Goal: Transaction & Acquisition: Purchase product/service

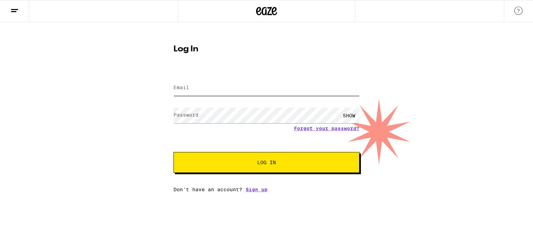
type input "[EMAIL_ADDRESS][DOMAIN_NAME]"
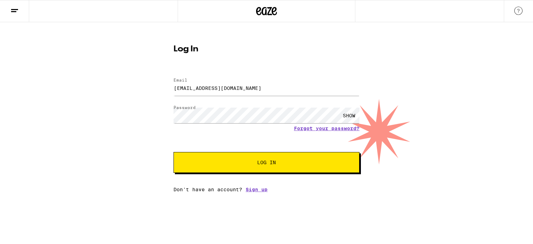
click at [271, 169] on button "Log In" at bounding box center [266, 162] width 186 height 21
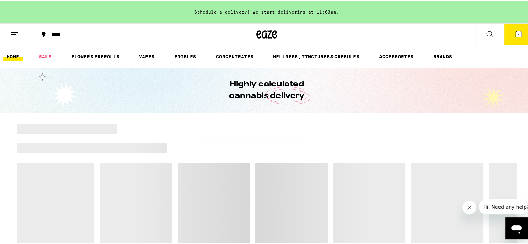
click at [57, 34] on div "*****" at bounding box center [107, 33] width 118 height 5
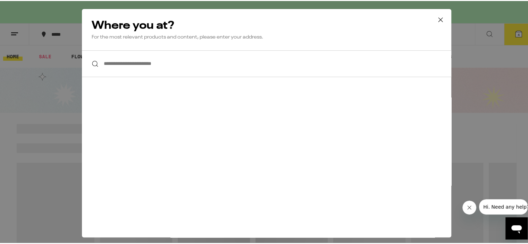
click at [122, 59] on input "**********" at bounding box center [266, 62] width 369 height 27
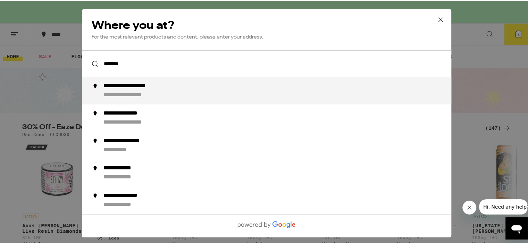
click at [137, 85] on div "**********" at bounding box center [139, 85] width 72 height 7
type input "**********"
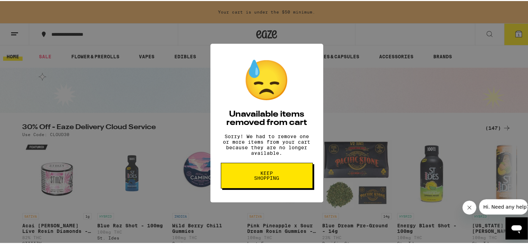
click at [263, 179] on span "Keep Shopping" at bounding box center [267, 175] width 36 height 10
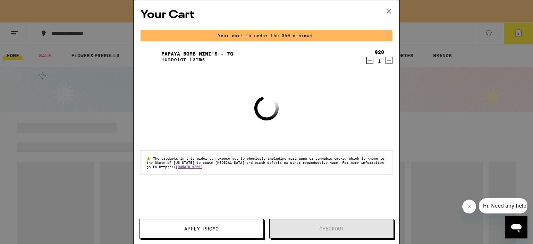
click at [369, 60] on icon "Decrement" at bounding box center [370, 60] width 6 height 8
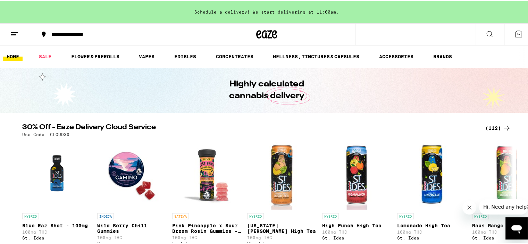
click at [494, 125] on div "(112)" at bounding box center [498, 127] width 26 height 8
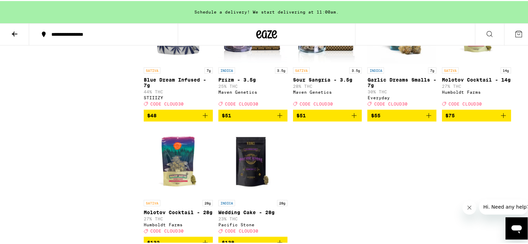
scroll to position [2776, 0]
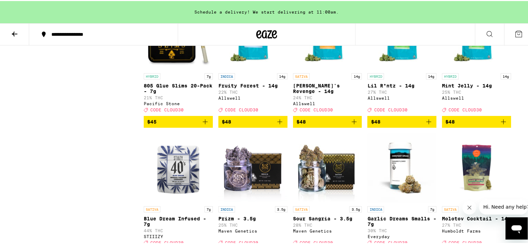
click at [396, 69] on img "Open page for Lil R*ntz - 14g from Allswell" at bounding box center [401, 33] width 69 height 69
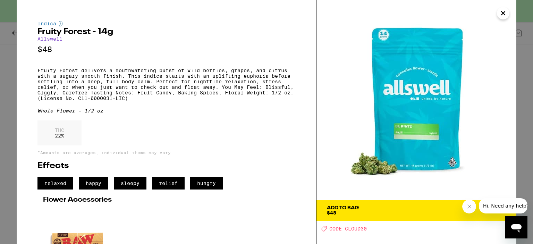
click at [498, 11] on button "Close" at bounding box center [503, 13] width 12 height 12
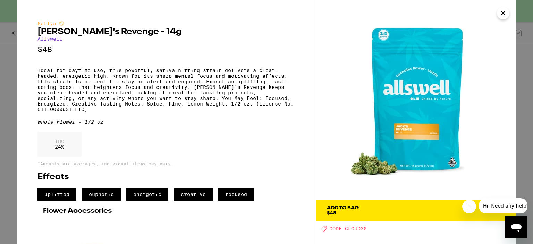
click at [503, 10] on icon "Close" at bounding box center [503, 13] width 8 height 10
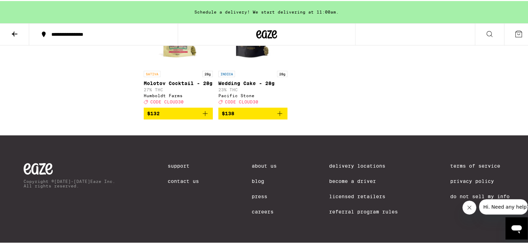
scroll to position [3053, 0]
click at [172, 66] on img "Open page for Molotov Cocktail - 28g from Humboldt Farms" at bounding box center [178, 31] width 69 height 69
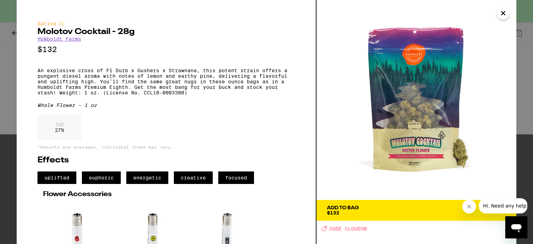
click at [504, 13] on icon "Close" at bounding box center [503, 13] width 8 height 10
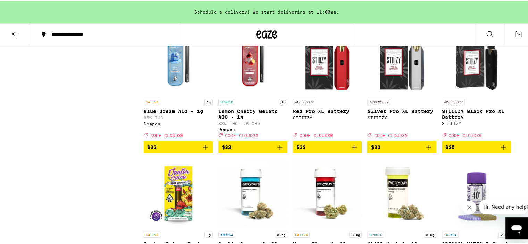
scroll to position [1943, 0]
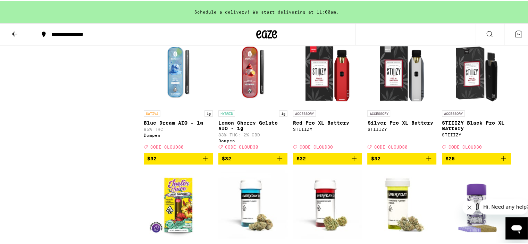
click at [248, 106] on img "Open page for Lemon Cherry Gelato AIO - 1g from Dompen" at bounding box center [252, 70] width 69 height 69
click at [278, 162] on icon "Add to bag" at bounding box center [279, 157] width 8 height 8
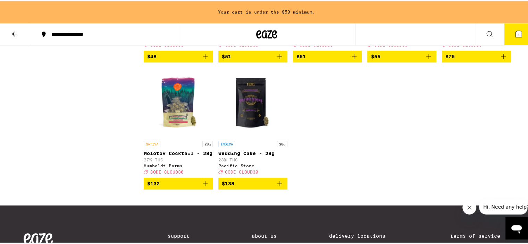
scroll to position [2984, 0]
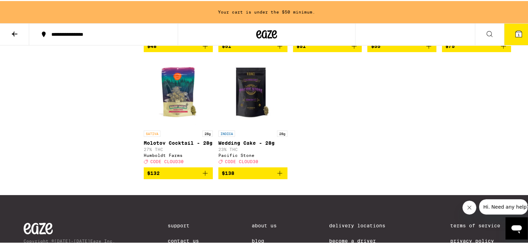
click at [499, 49] on icon "Add to bag" at bounding box center [503, 45] width 8 height 8
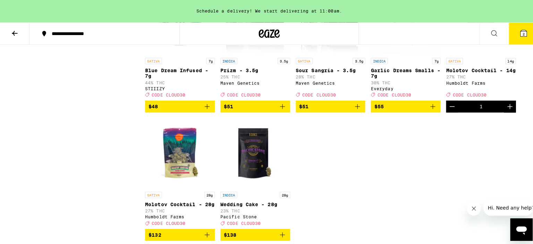
scroll to position [2845, 0]
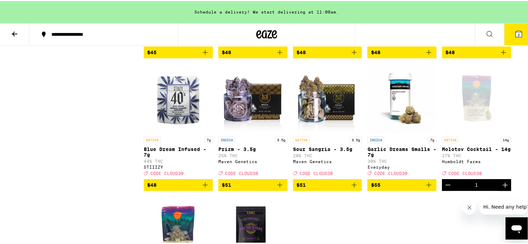
click at [499, 56] on icon "Add to bag" at bounding box center [503, 51] width 8 height 8
click at [515, 31] on icon at bounding box center [518, 33] width 6 height 6
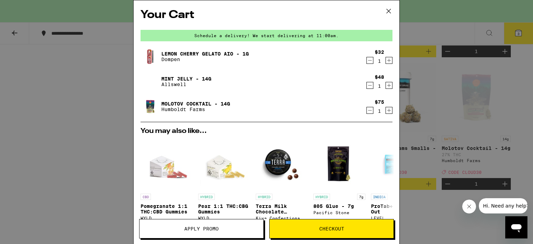
click at [203, 229] on span "Apply Promo" at bounding box center [201, 228] width 34 height 5
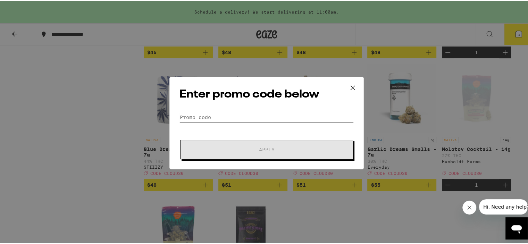
click at [209, 117] on input "Promo Code" at bounding box center [266, 116] width 174 height 10
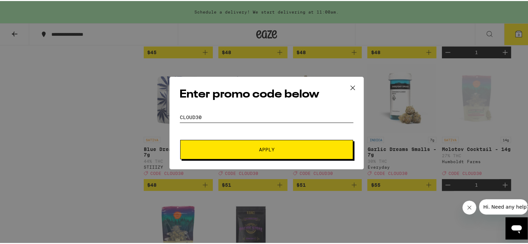
type input "CLOUD30"
click at [276, 150] on span "Apply" at bounding box center [266, 148] width 125 height 5
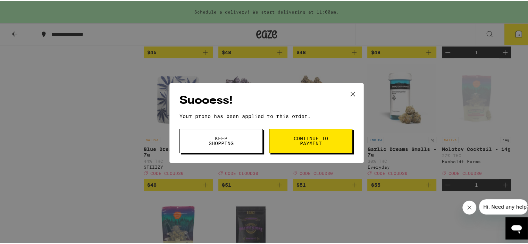
click at [303, 141] on span "Continue to payment" at bounding box center [310, 140] width 35 height 10
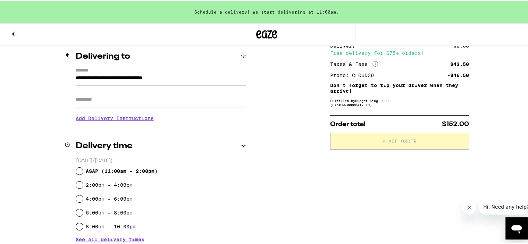
scroll to position [69, 0]
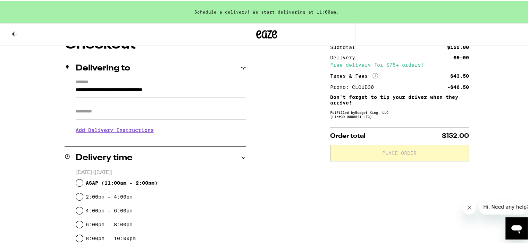
click at [87, 111] on input "Apt/Suite" at bounding box center [161, 110] width 170 height 17
type input "**********"
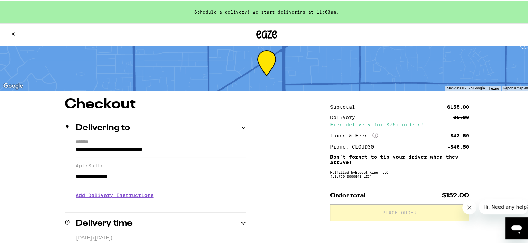
scroll to position [0, 0]
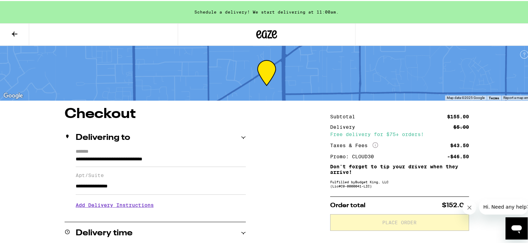
click at [18, 32] on icon at bounding box center [14, 33] width 8 height 8
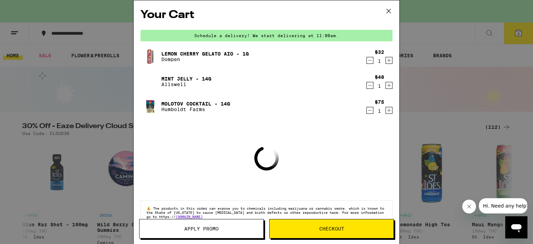
click at [390, 10] on icon at bounding box center [388, 11] width 10 height 10
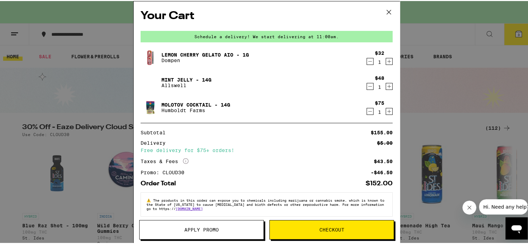
click at [387, 12] on div "Your Cart Schedule a delivery! We start delivering at 11:00am. Lemon Cherry Gel…" at bounding box center [266, 122] width 533 height 244
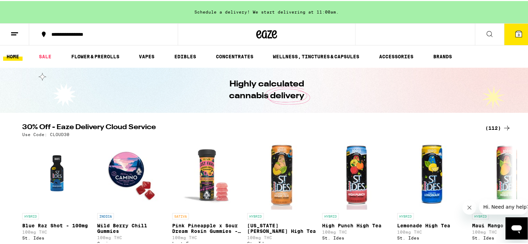
click at [12, 35] on div "Your Cart Schedule a delivery! We start delivering at 11:00am. Lemon Cherry Gel…" at bounding box center [266, 122] width 533 height 244
click at [12, 34] on line at bounding box center [13, 34] width 5 height 0
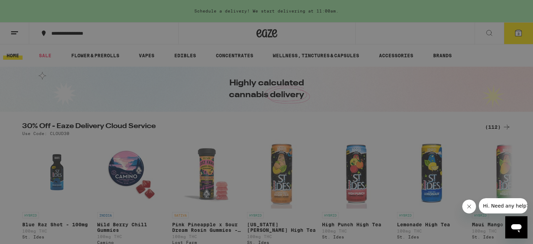
click at [54, 91] on div "Vapes" at bounding box center [48, 91] width 27 height 8
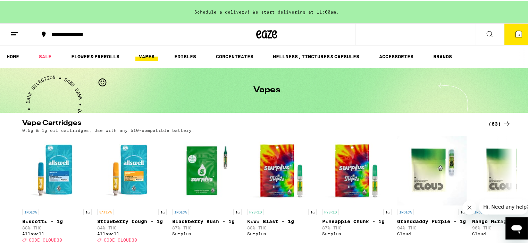
scroll to position [69, 0]
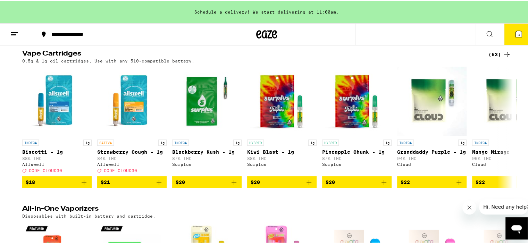
click at [492, 54] on div "(63)" at bounding box center [499, 53] width 23 height 8
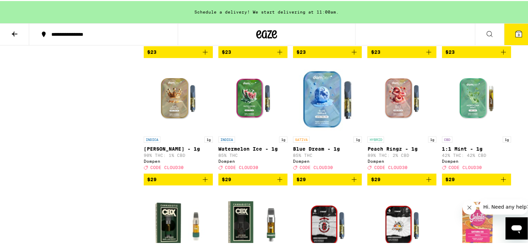
scroll to position [416, 0]
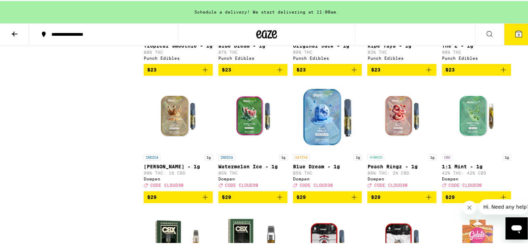
click at [459, 122] on img "Open page for 1:1 Mint - 1g from Dompen" at bounding box center [476, 114] width 69 height 69
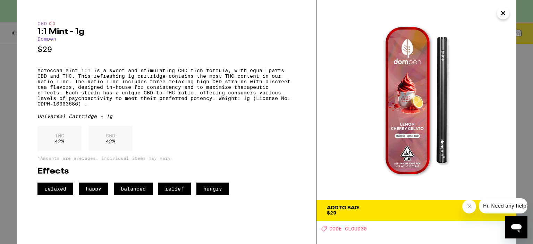
click at [359, 211] on div "Add To Bag $29" at bounding box center [343, 210] width 32 height 10
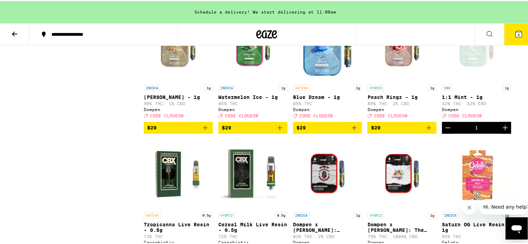
scroll to position [416, 0]
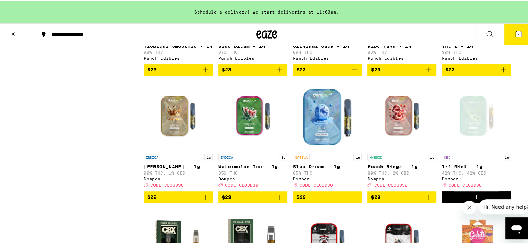
click at [243, 128] on img "Open page for Watermelon Ice - 1g from Dompen" at bounding box center [252, 114] width 69 height 69
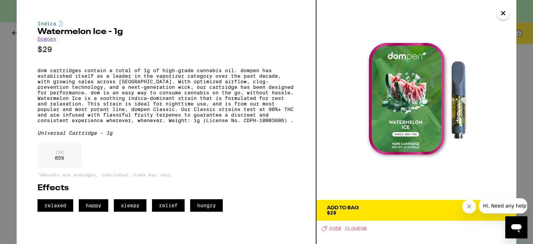
click at [502, 15] on icon "Close" at bounding box center [503, 13] width 8 height 10
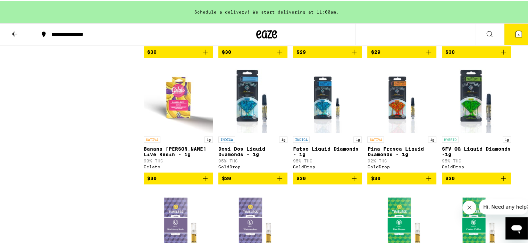
scroll to position [625, 0]
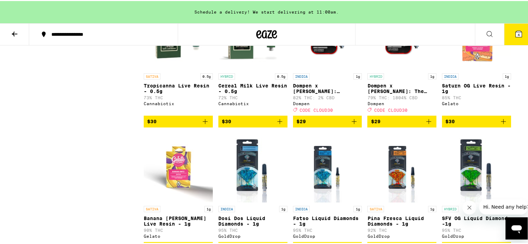
click at [464, 56] on img "Open page for Saturn OG Live Resin - 1g from Gelato" at bounding box center [476, 33] width 69 height 69
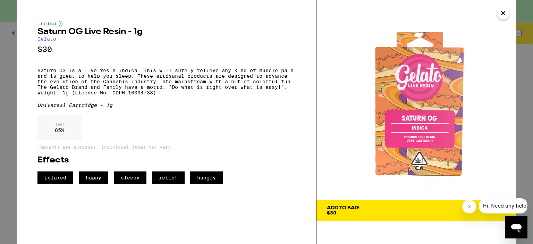
click at [348, 206] on div "Add To Bag" at bounding box center [343, 207] width 32 height 5
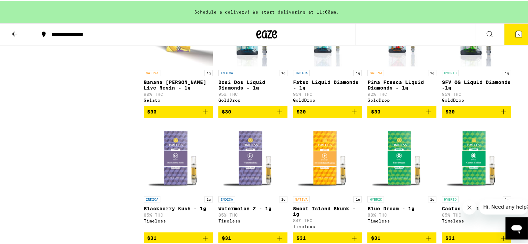
scroll to position [763, 0]
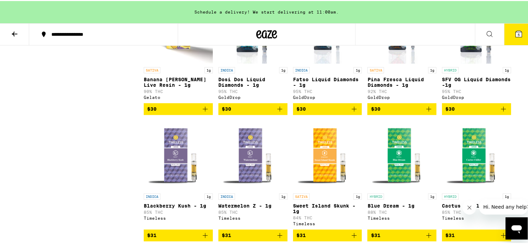
click at [175, 62] on img "Open page for Banana Runtz Live Resin - 1g from Gelato" at bounding box center [178, 27] width 69 height 69
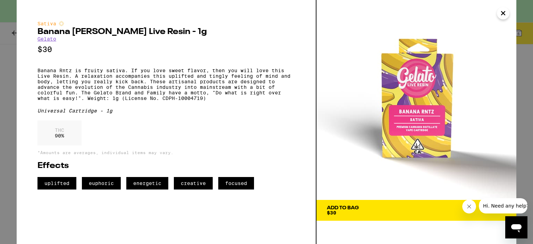
click at [507, 12] on icon "Close" at bounding box center [503, 13] width 8 height 10
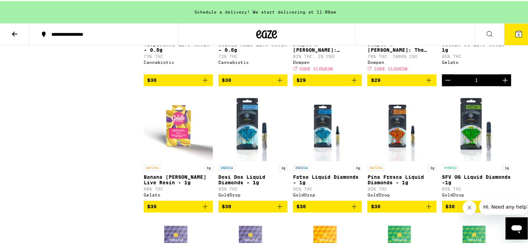
scroll to position [568, 0]
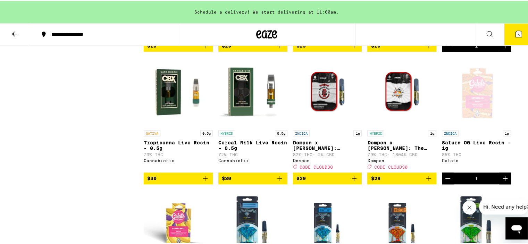
click at [484, 107] on div "Open page for Saturn OG Live Resin - 1g from Gelato" at bounding box center [476, 90] width 69 height 69
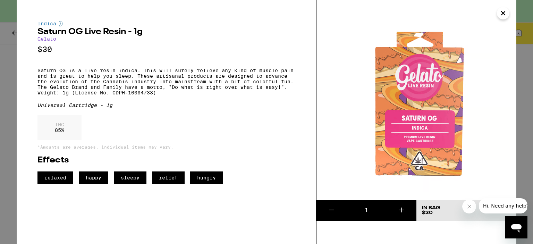
click at [502, 17] on icon "Close" at bounding box center [503, 13] width 8 height 10
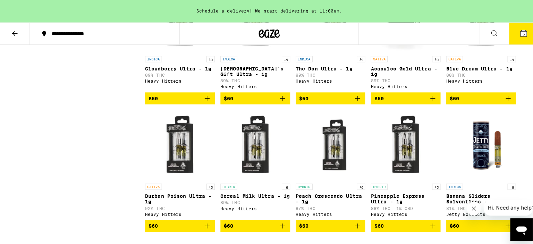
scroll to position [1400, 0]
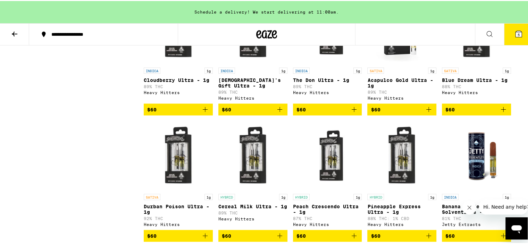
click at [389, 60] on img "Open page for Acapulco Gold Ultra - 1g from Heavy Hitters" at bounding box center [401, 28] width 69 height 69
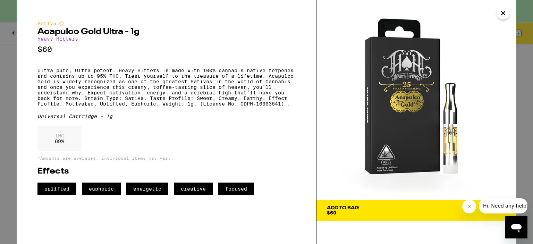
click at [342, 207] on div "Add To Bag" at bounding box center [343, 207] width 32 height 5
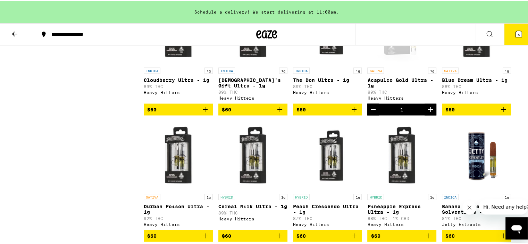
click at [515, 32] on icon at bounding box center [518, 33] width 6 height 6
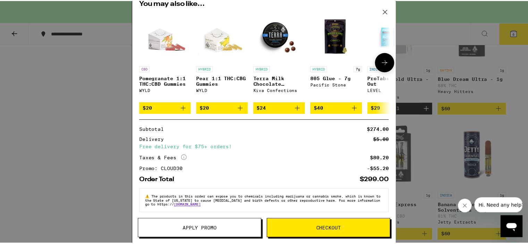
scroll to position [208, 0]
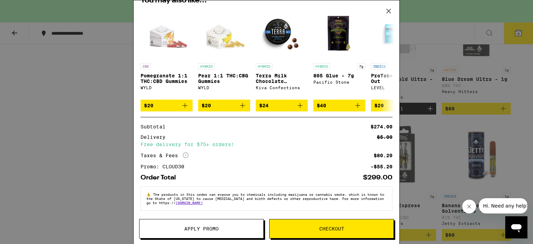
click at [185, 155] on icon "More Info" at bounding box center [186, 155] width 6 height 6
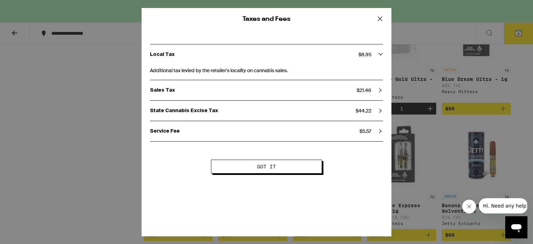
click at [362, 109] on span "$ 44.22" at bounding box center [364, 111] width 16 height 6
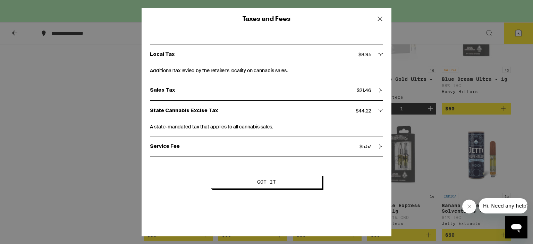
click at [380, 18] on icon at bounding box center [380, 19] width 10 height 10
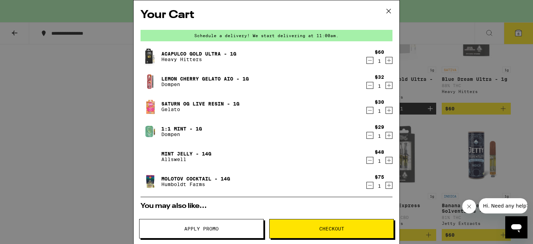
click at [390, 10] on icon at bounding box center [388, 11] width 10 height 10
